Goal: Check status: Check status

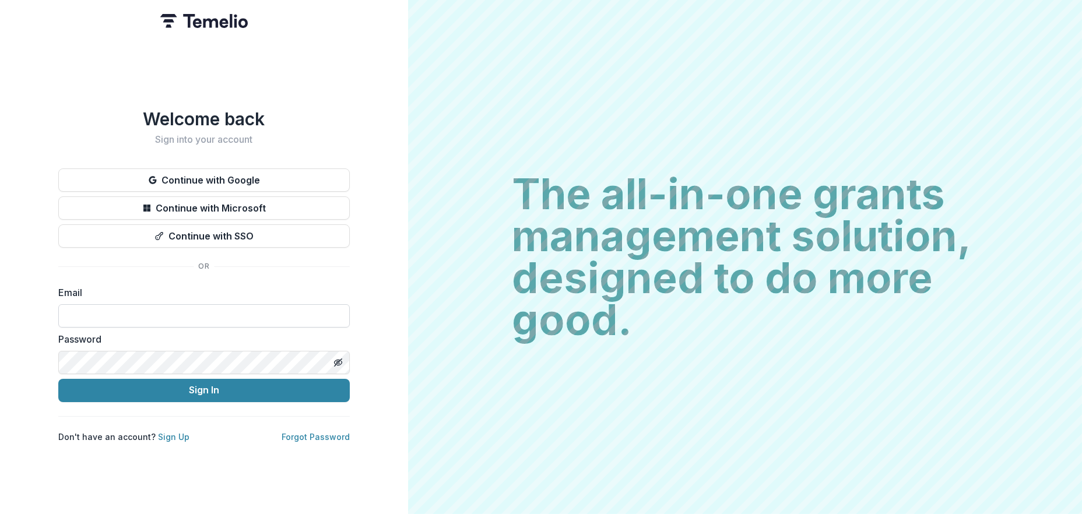
click at [199, 310] on input at bounding box center [204, 315] width 292 height 23
type input "**********"
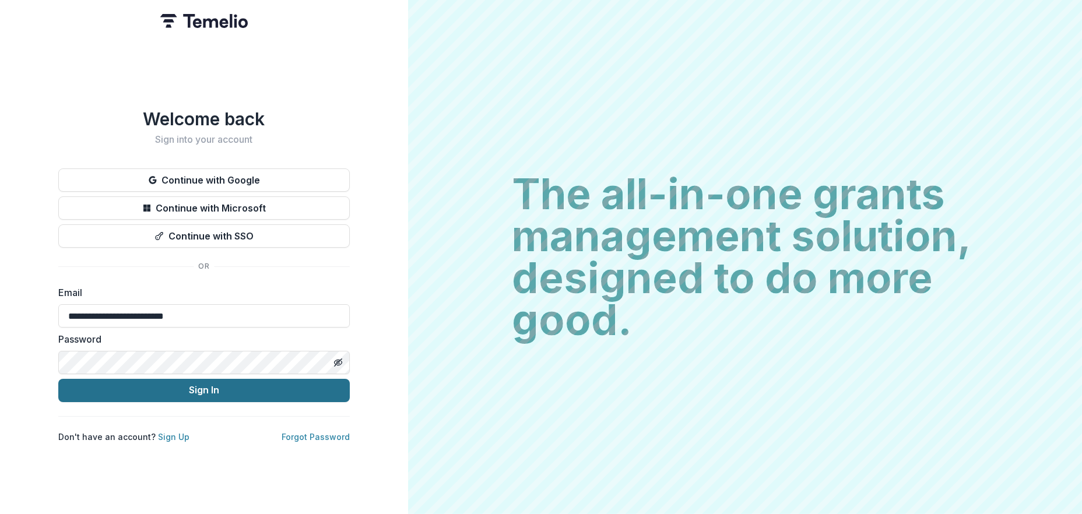
click at [221, 384] on button "Sign In" at bounding box center [204, 390] width 292 height 23
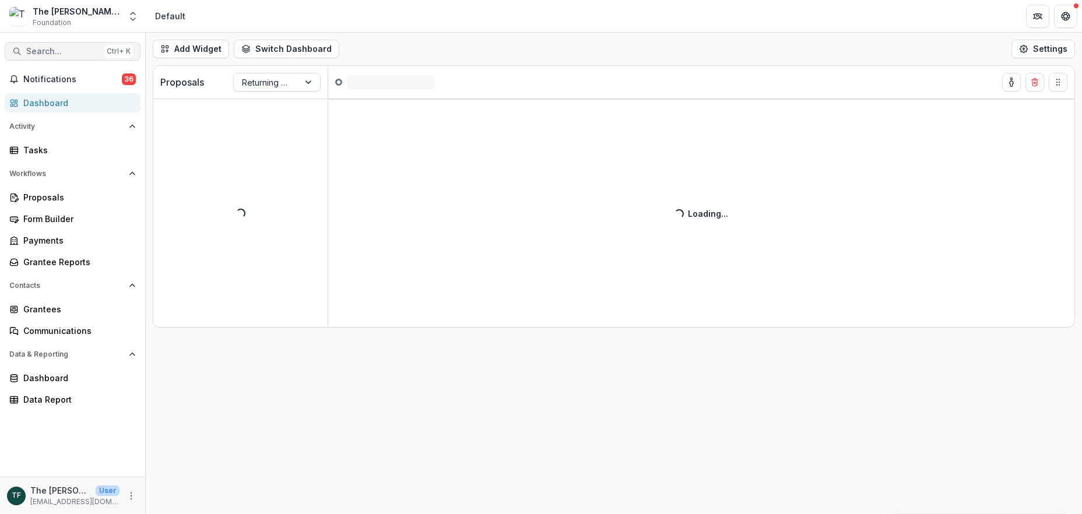
click at [30, 56] on button "Search... Ctrl + K" at bounding box center [73, 51] width 136 height 19
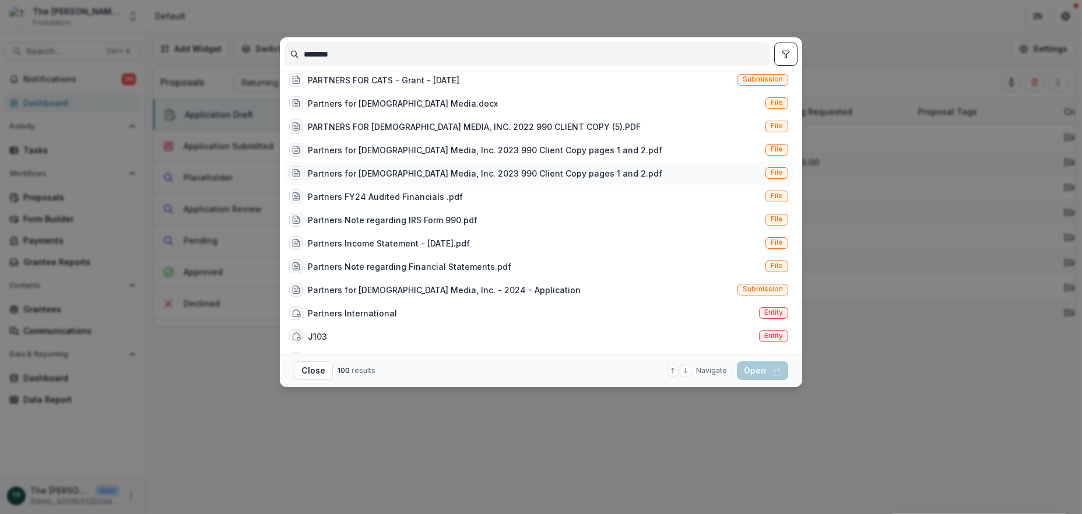
scroll to position [155, 0]
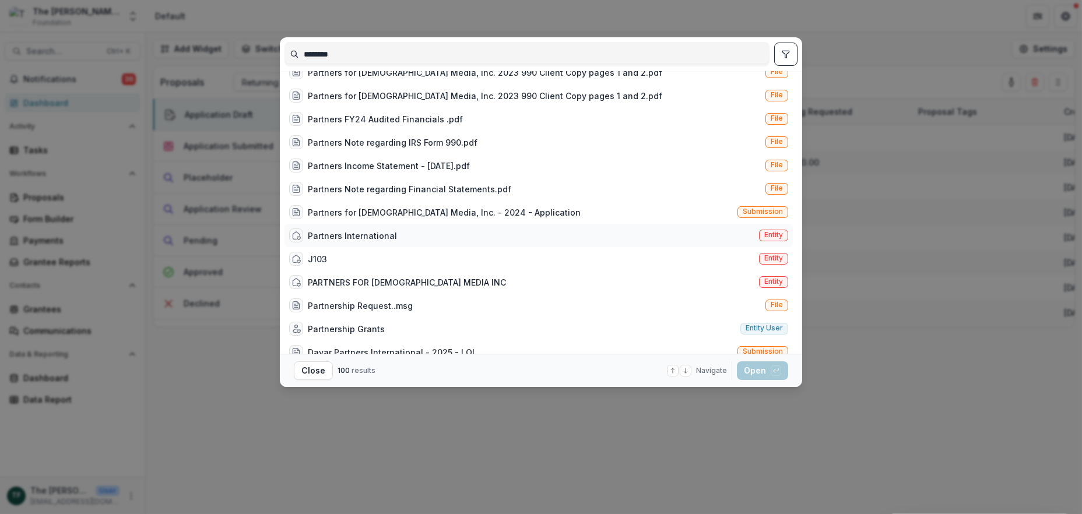
type input "********"
click at [350, 234] on div "Partners International" at bounding box center [352, 236] width 89 height 12
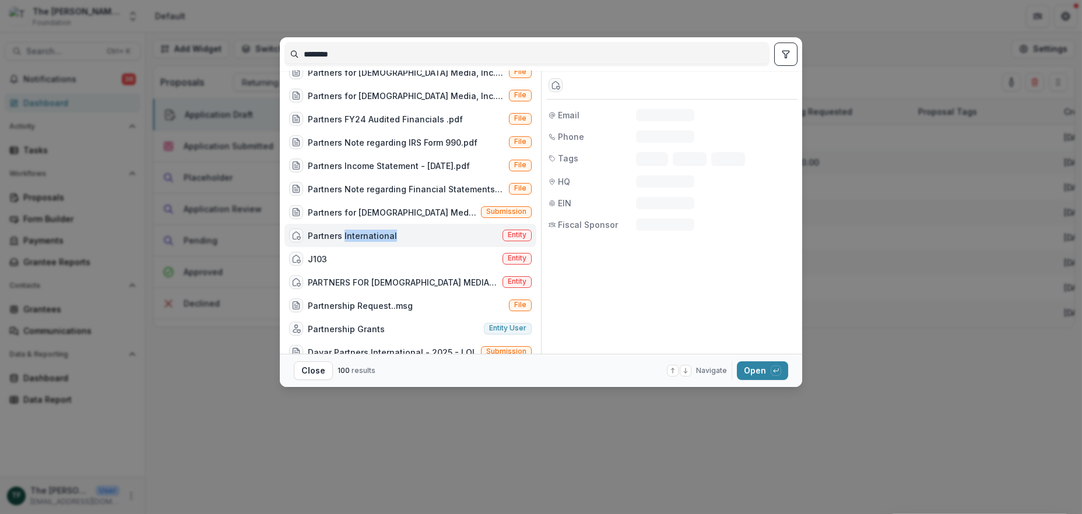
click at [350, 234] on div "Partners International" at bounding box center [352, 236] width 89 height 12
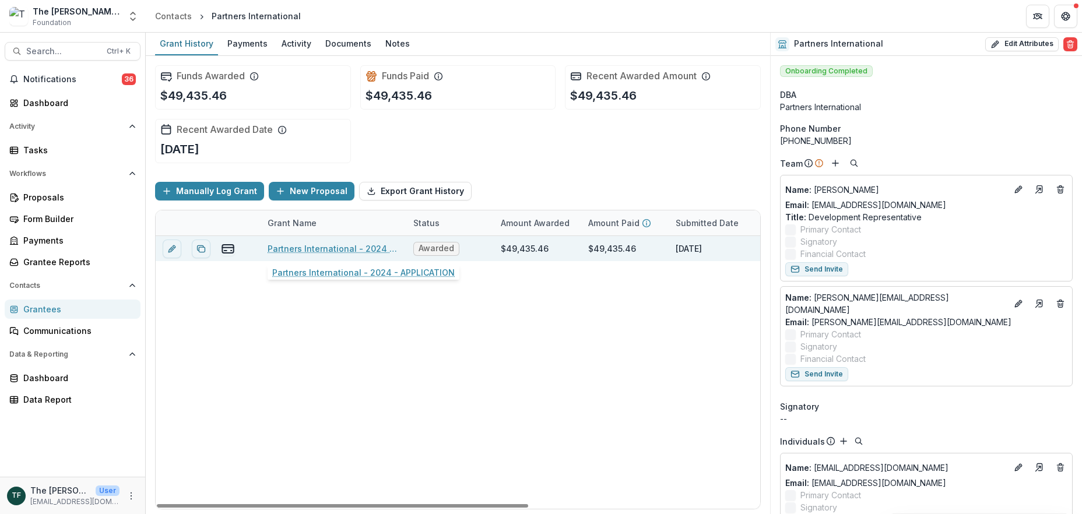
click at [339, 249] on link "Partners International - 2024 - APPLICATION" at bounding box center [334, 249] width 132 height 12
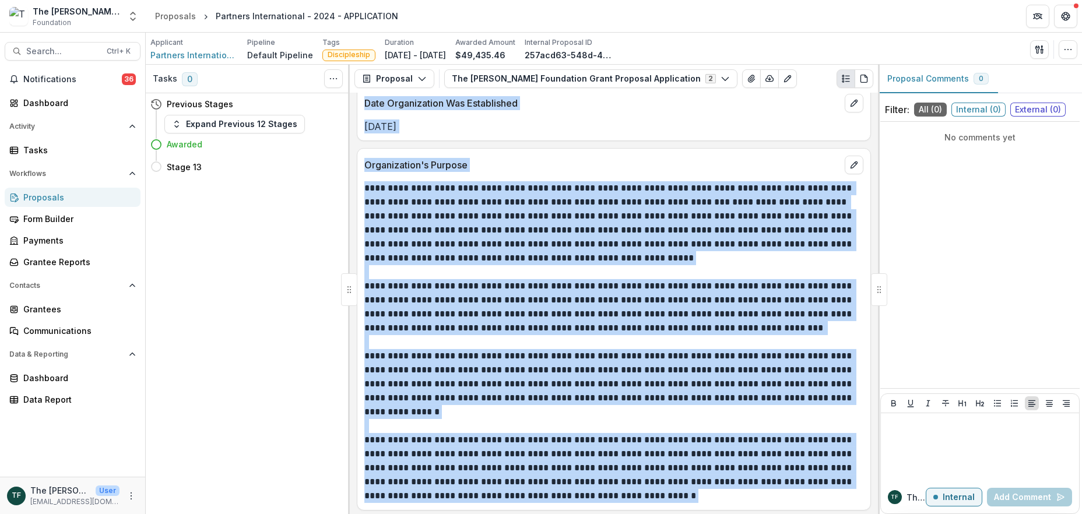
scroll to position [1244, 0]
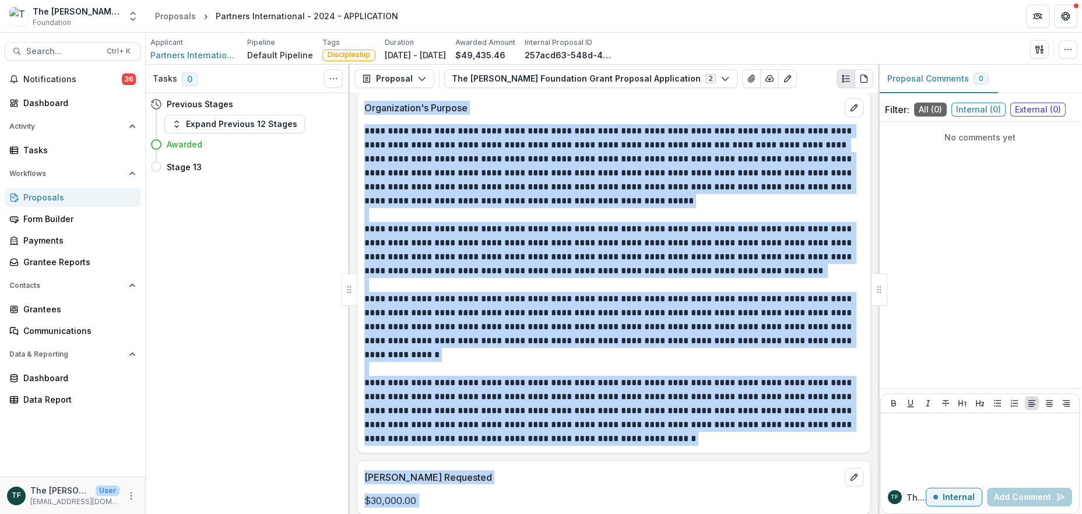
drag, startPoint x: 693, startPoint y: 283, endPoint x: 690, endPoint y: 276, distance: 7.0
click at [693, 282] on p at bounding box center [612, 285] width 496 height 14
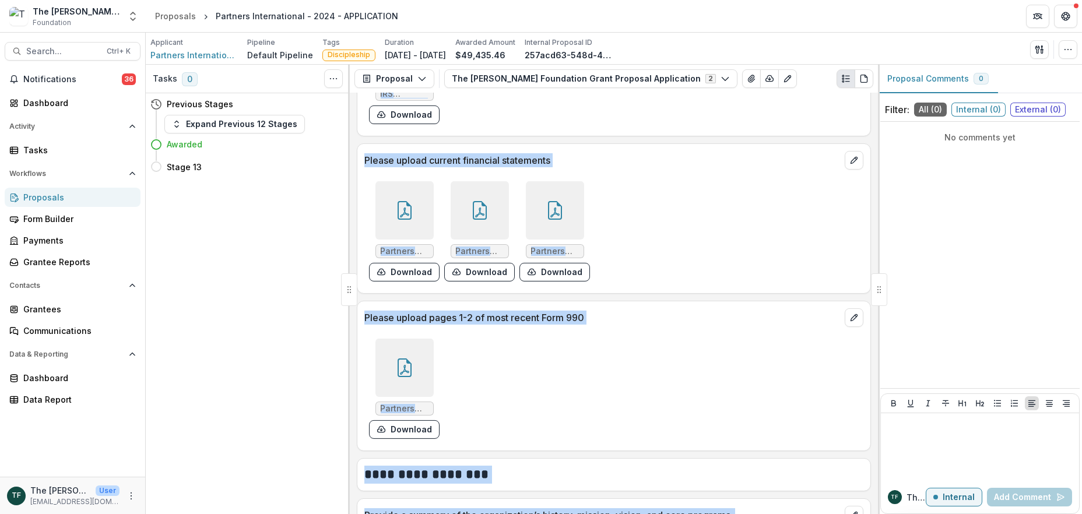
scroll to position [1788, 0]
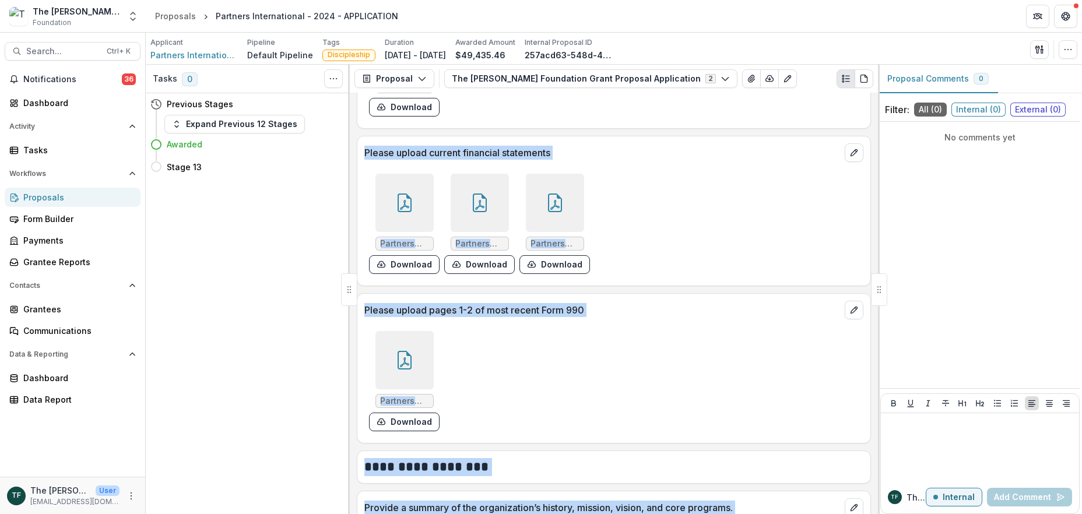
click at [398, 359] on icon at bounding box center [404, 360] width 19 height 19
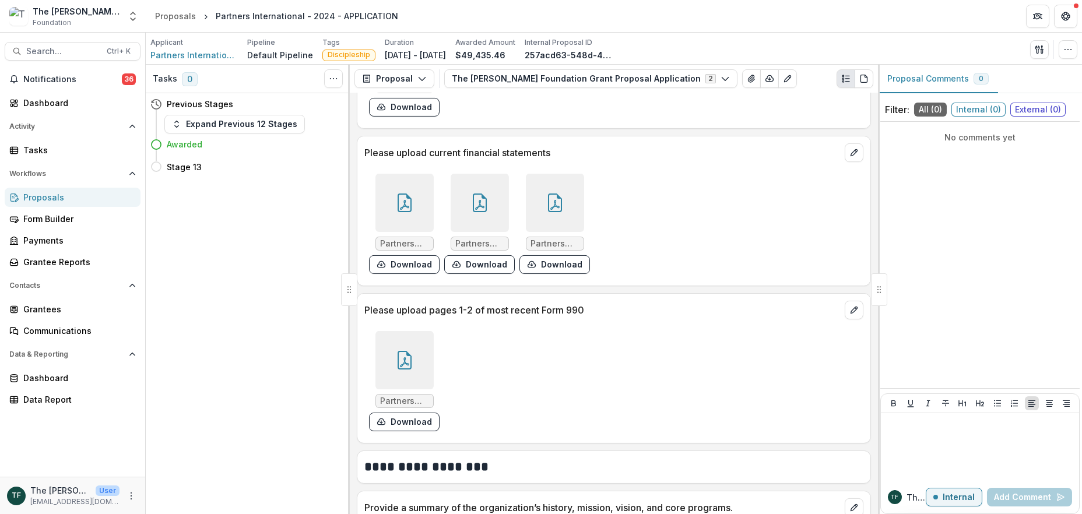
click at [398, 359] on div "Loading..." at bounding box center [541, 257] width 644 height 343
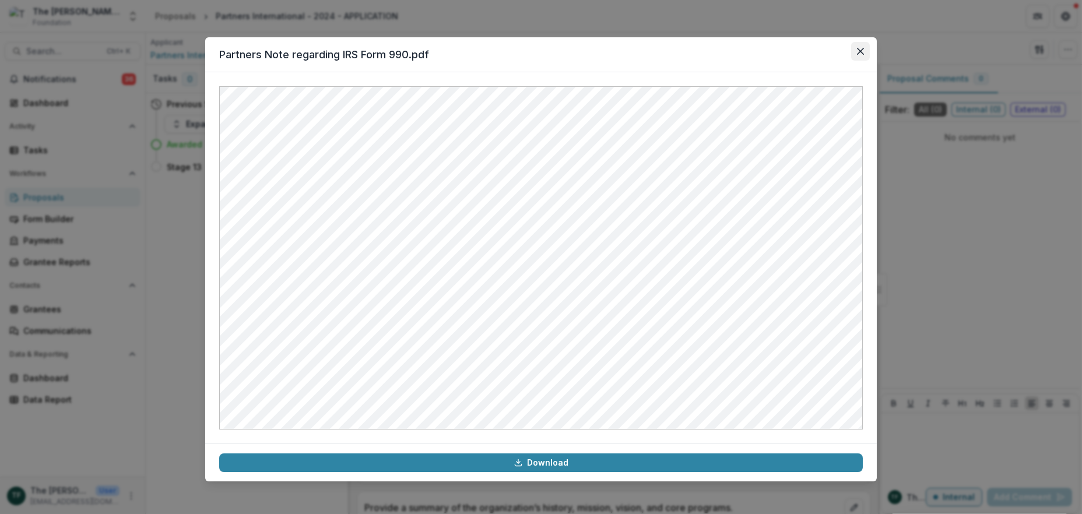
click at [858, 51] on icon "Close" at bounding box center [860, 51] width 7 height 7
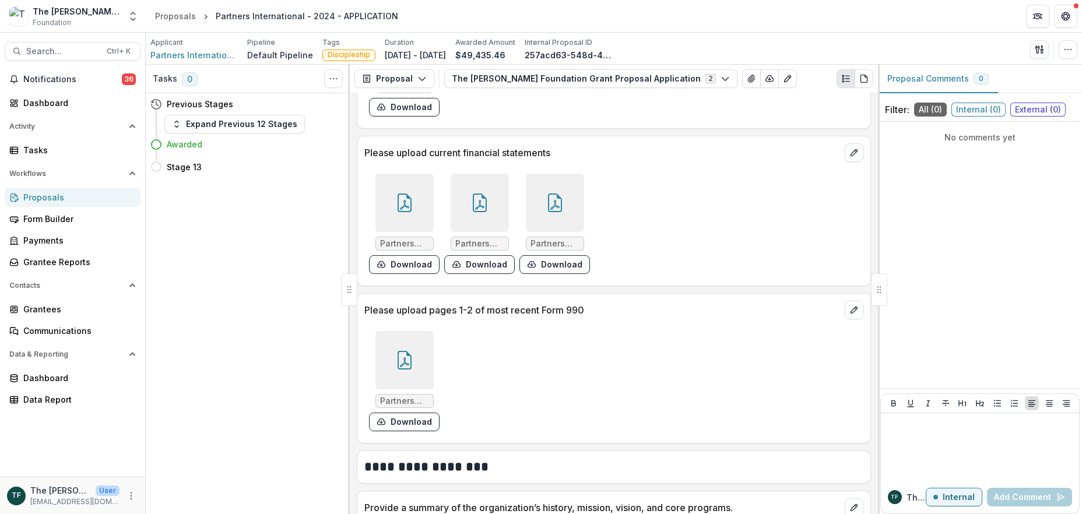
click at [408, 199] on icon at bounding box center [404, 203] width 19 height 19
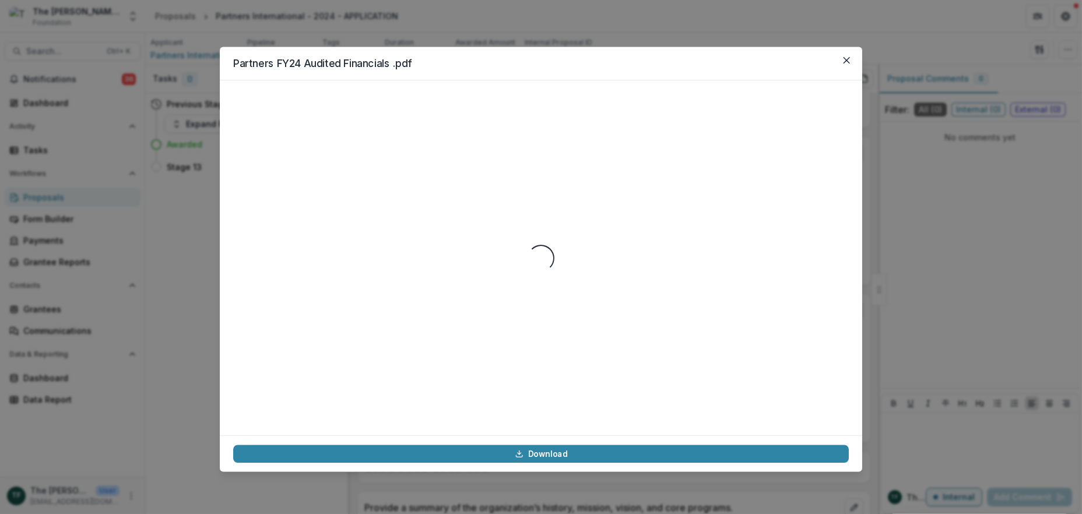
click at [408, 199] on div "Loading..." at bounding box center [541, 258] width 616 height 328
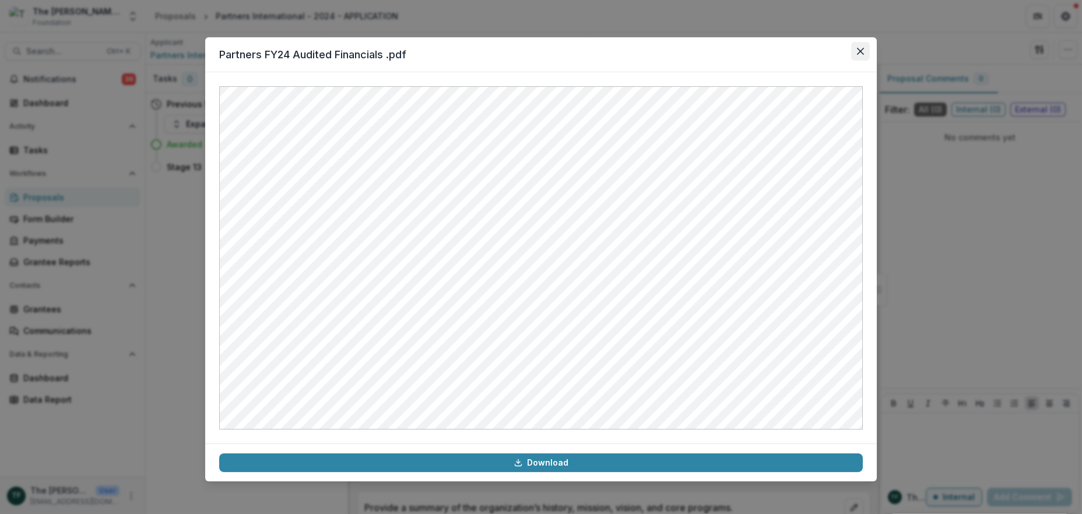
click at [855, 47] on button "Close" at bounding box center [860, 51] width 19 height 19
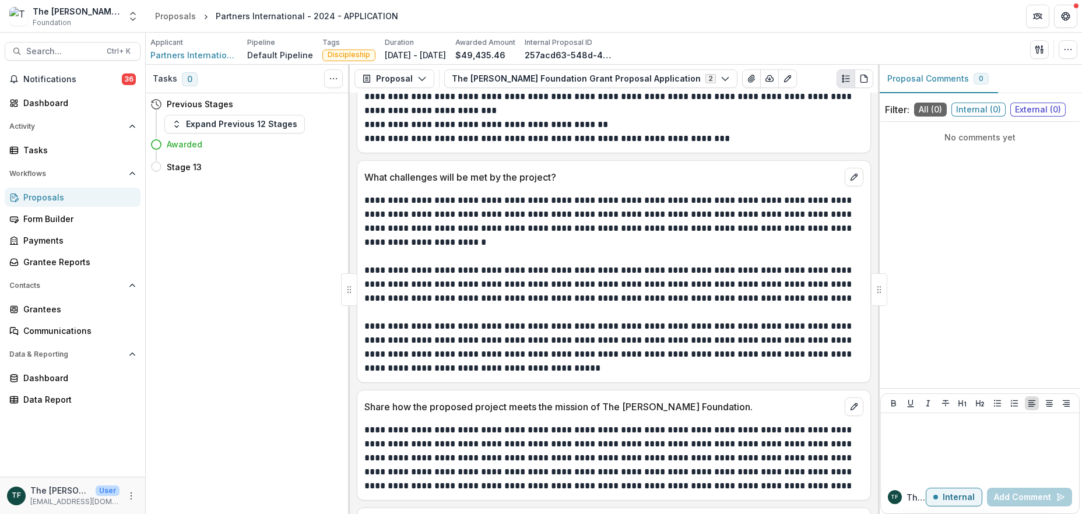
scroll to position [4148, 0]
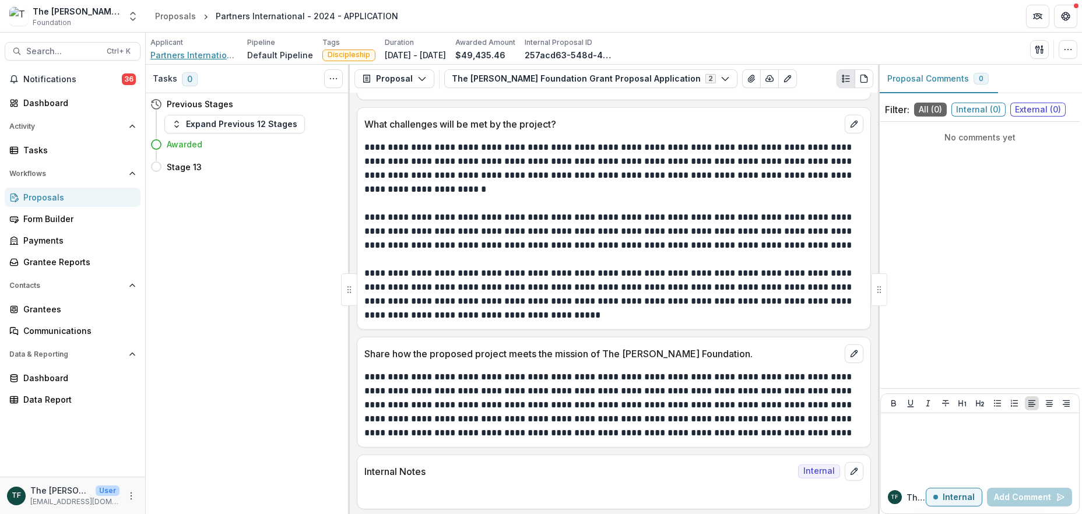
click at [169, 56] on span "Partners International" at bounding box center [193, 55] width 87 height 12
